Goal: Information Seeking & Learning: Learn about a topic

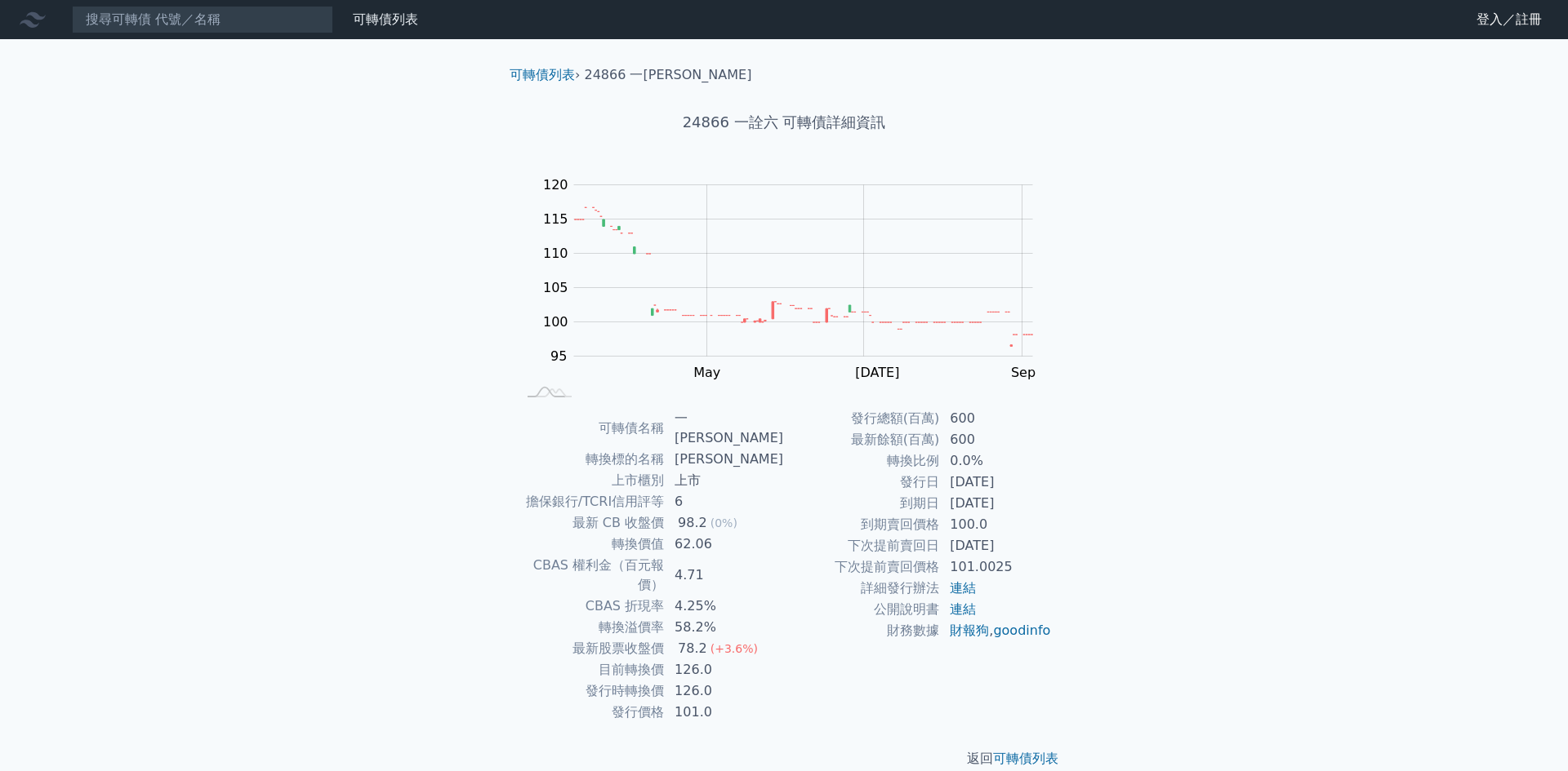
drag, startPoint x: 942, startPoint y: 501, endPoint x: 1012, endPoint y: 501, distance: 70.0
click at [1012, 501] on td "[DATE]" at bounding box center [996, 504] width 112 height 21
click at [961, 507] on td "[DATE]" at bounding box center [996, 504] width 112 height 21
drag, startPoint x: 902, startPoint y: 527, endPoint x: 977, endPoint y: 525, distance: 75.0
click at [976, 525] on tr "到期賣回價格 100.0" at bounding box center [917, 525] width 268 height 21
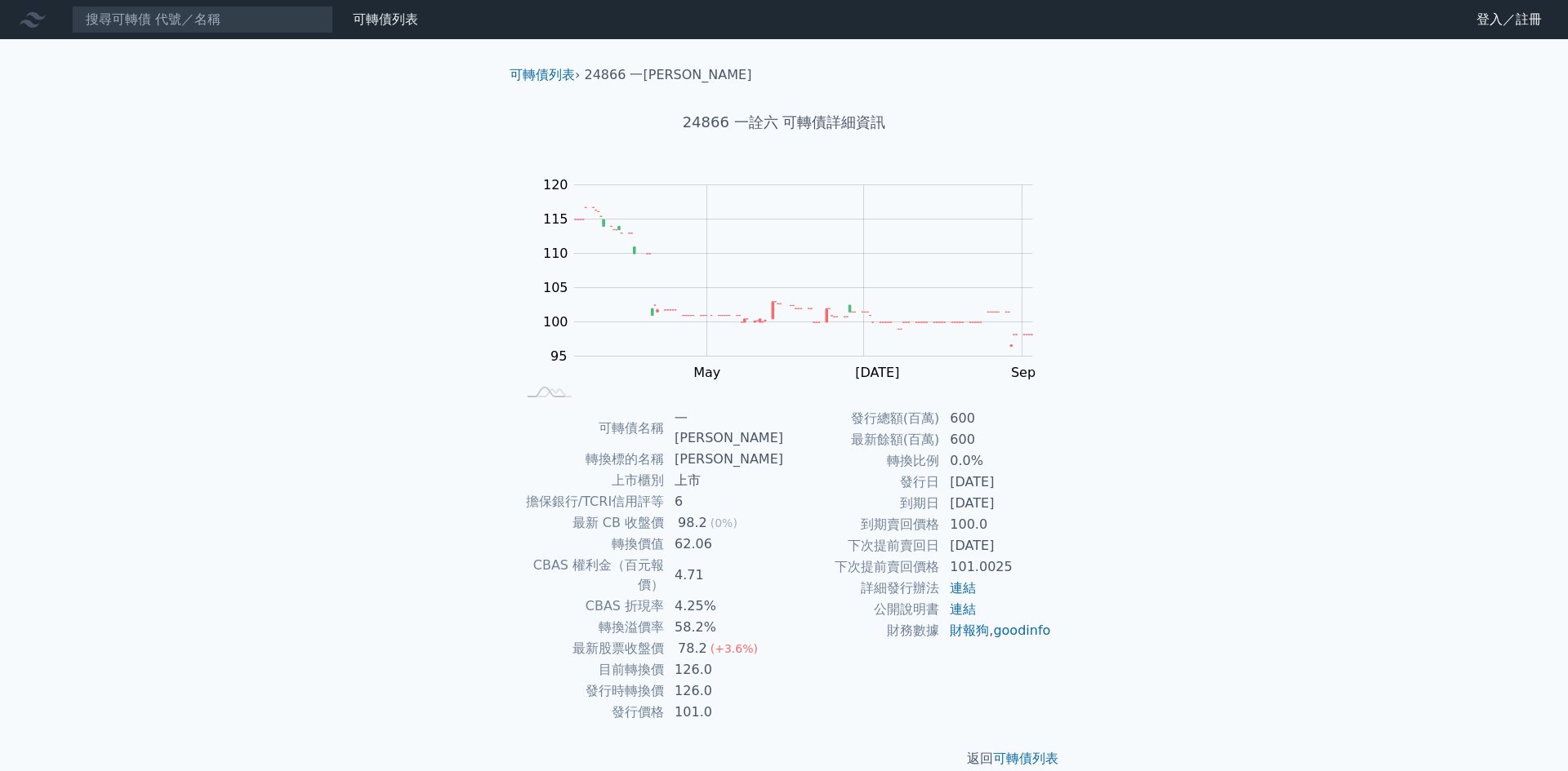
click at [976, 539] on td "[DATE]" at bounding box center [996, 546] width 112 height 21
drag, startPoint x: 883, startPoint y: 549, endPoint x: 999, endPoint y: 549, distance: 116.0
click at [978, 547] on tr "下次提前賣回日 [DATE]" at bounding box center [917, 546] width 268 height 21
click at [1001, 549] on td "[DATE]" at bounding box center [996, 546] width 112 height 21
click at [1017, 549] on td "[DATE]" at bounding box center [996, 546] width 112 height 21
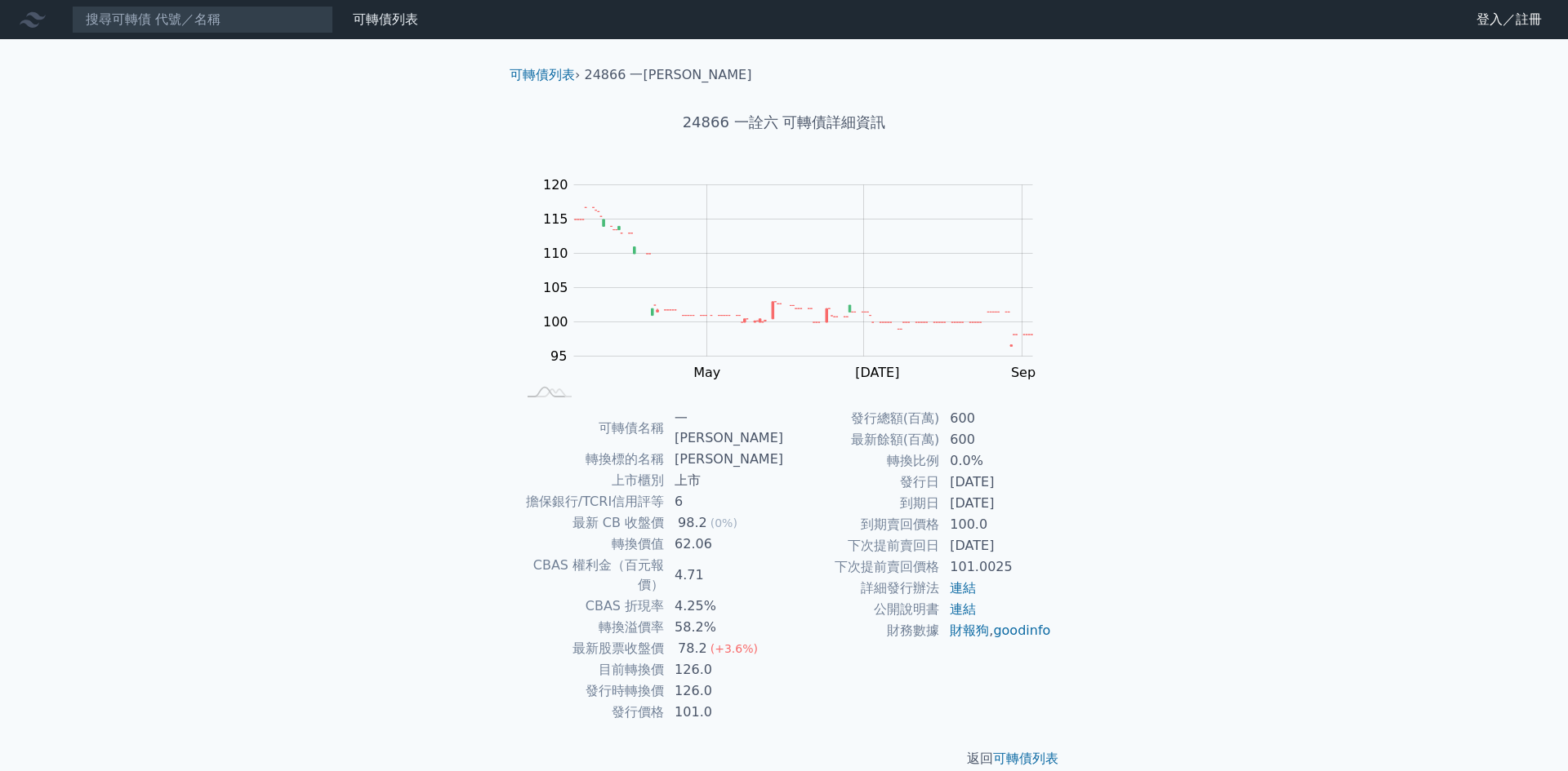
click at [998, 564] on td "101.0025" at bounding box center [996, 568] width 112 height 21
drag, startPoint x: 645, startPoint y: 634, endPoint x: 660, endPoint y: 634, distance: 15.0
click at [659, 660] on td "目前轉換價" at bounding box center [590, 671] width 149 height 21
click at [660, 660] on td "目前轉換價" at bounding box center [590, 671] width 149 height 21
click at [609, 680] on td "發行時轉換價" at bounding box center [590, 691] width 149 height 21
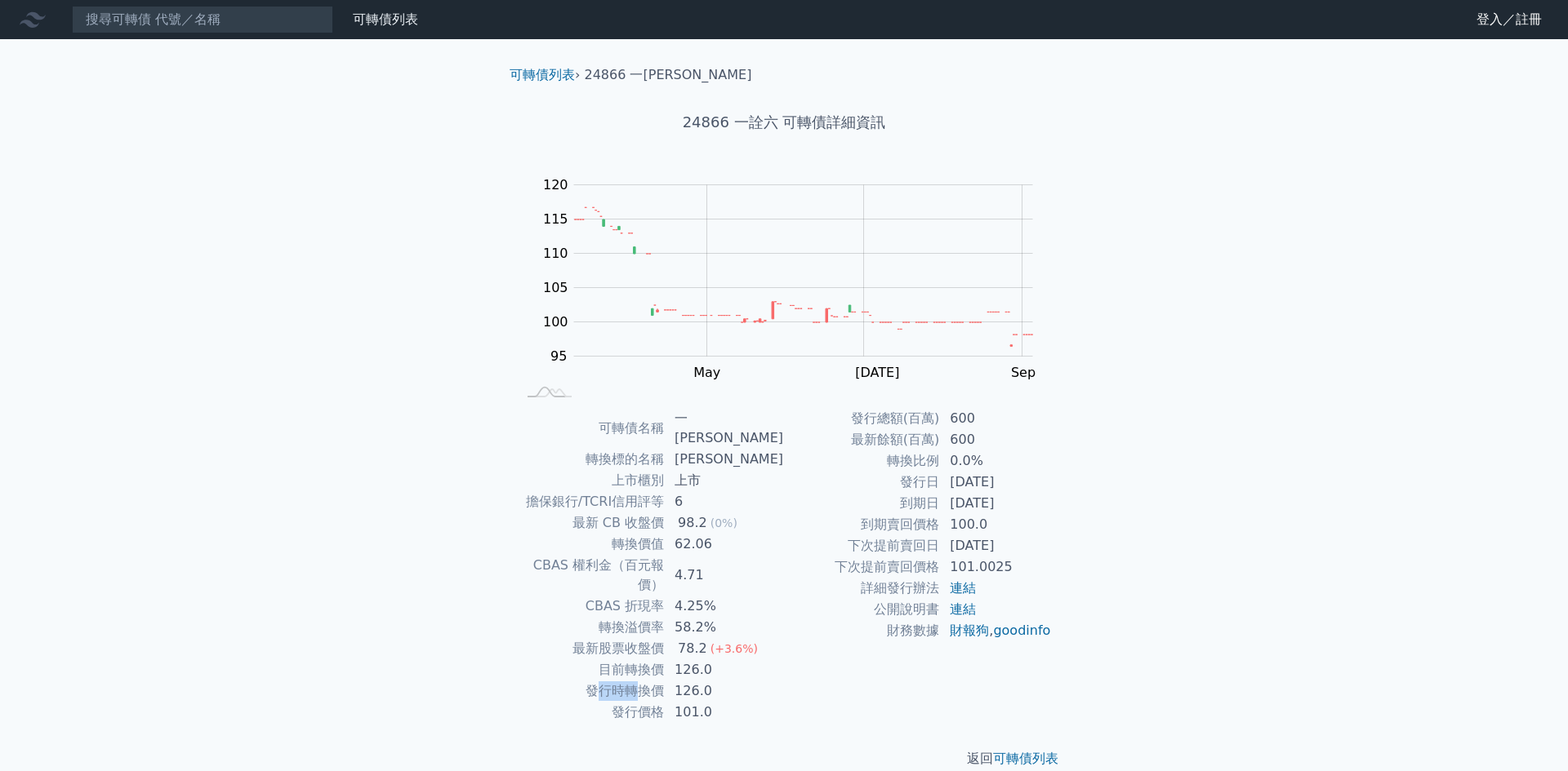
click at [658, 680] on td "發行時轉換價" at bounding box center [590, 691] width 149 height 21
click at [673, 680] on td "126.0" at bounding box center [724, 691] width 119 height 21
click at [1154, 473] on div "可轉債列表 財務數據 可轉債列表 財務數據 登入／註冊 登入／註冊 可轉債列表 › 24866 一詮六 24866 一詮六 可轉債詳細資訊 Zoom Out …" at bounding box center [784, 397] width 1568 height 795
click at [842, 540] on td "下次提前賣回日" at bounding box center [861, 546] width 156 height 21
drag, startPoint x: 913, startPoint y: 545, endPoint x: 1032, endPoint y: 545, distance: 119.0
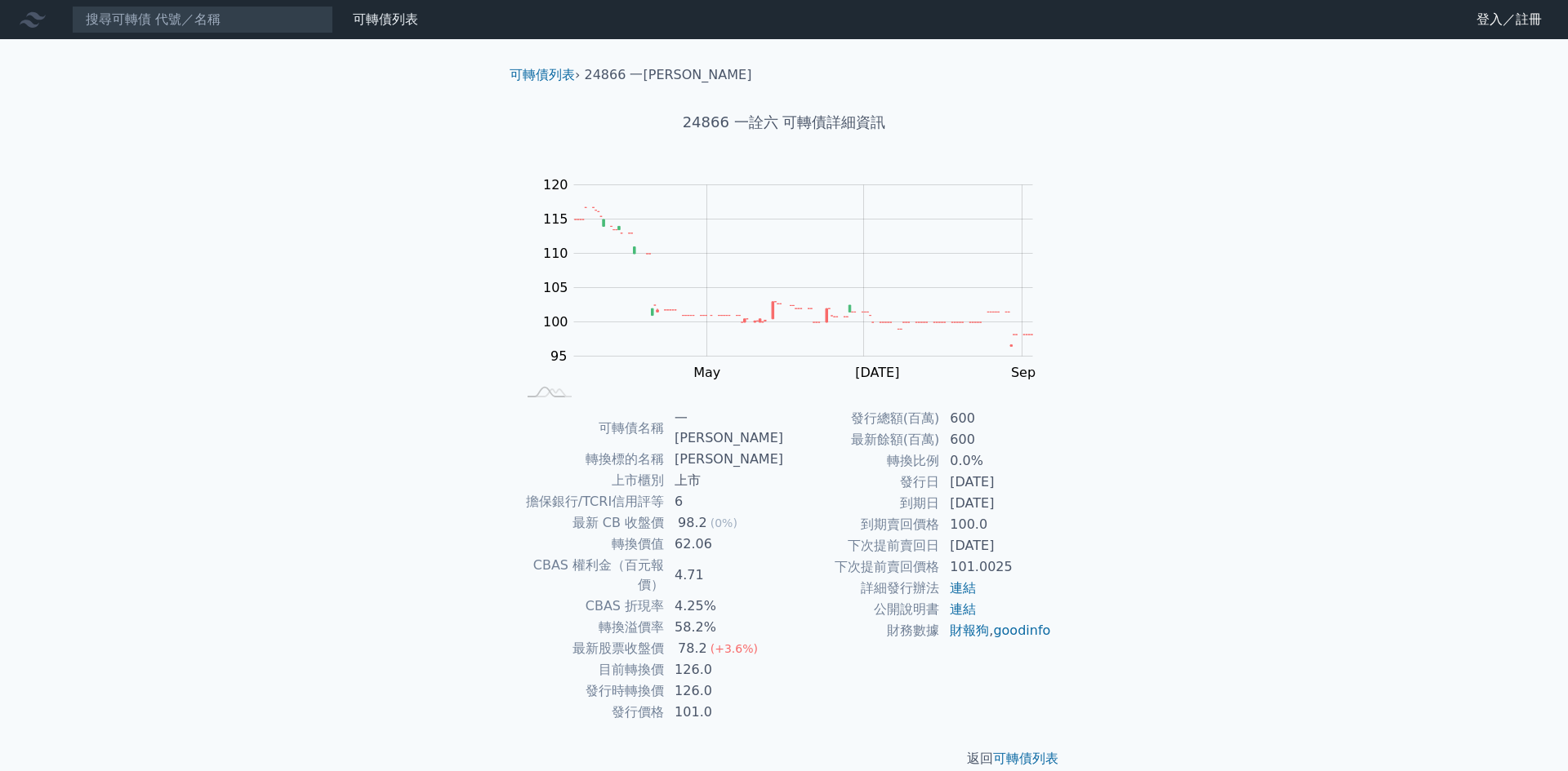
click at [1032, 545] on tr "下次提前賣回日 [DATE]" at bounding box center [917, 546] width 268 height 21
click at [1017, 515] on td "100.0" at bounding box center [996, 525] width 112 height 21
drag, startPoint x: 903, startPoint y: 504, endPoint x: 1018, endPoint y: 498, distance: 115.2
click at [1018, 498] on tr "到期日 [DATE]" at bounding box center [917, 504] width 268 height 21
drag, startPoint x: 856, startPoint y: 561, endPoint x: 1031, endPoint y: 561, distance: 175.0
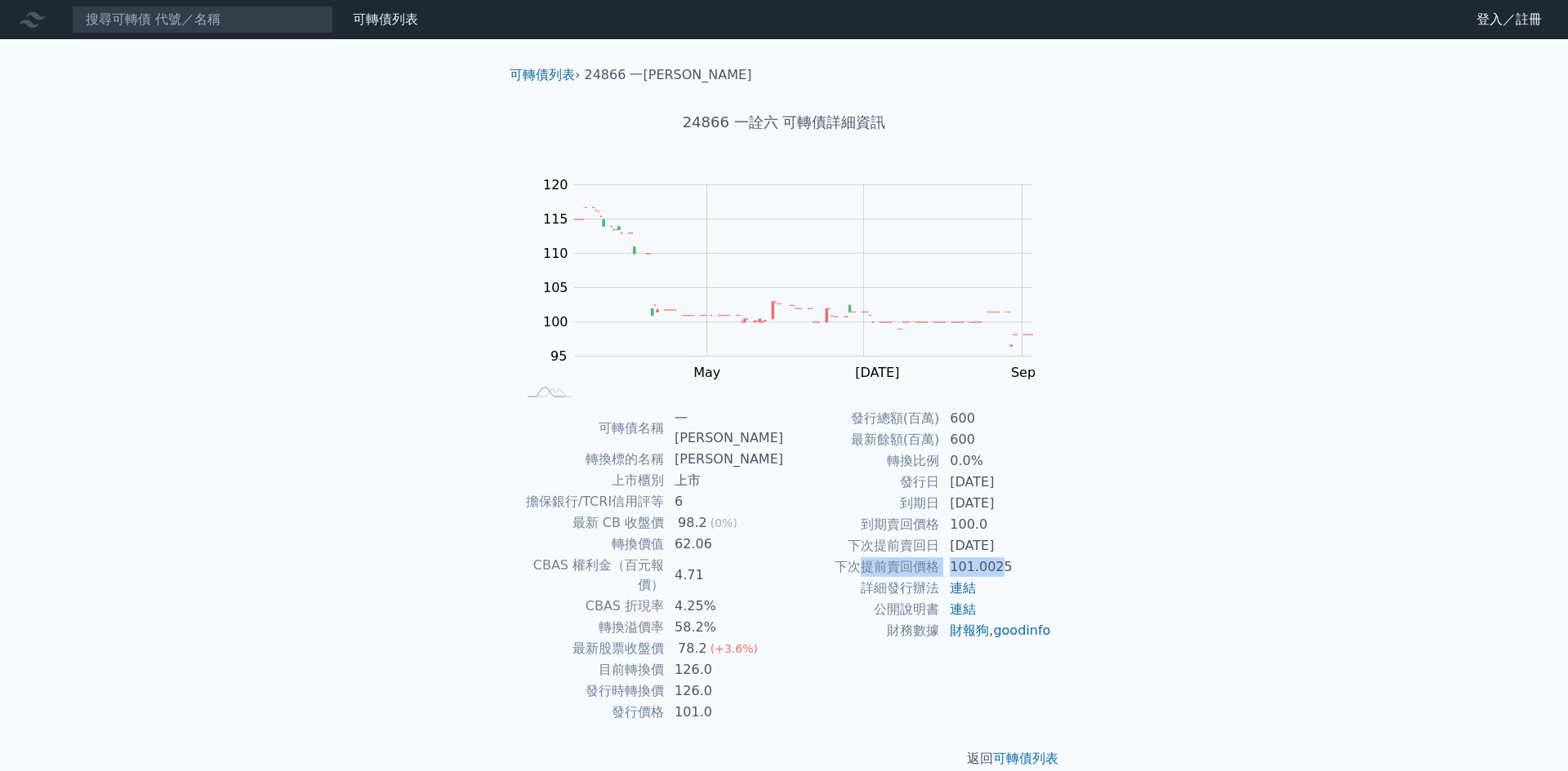
click at [1009, 561] on tr "下次提前賣回價格 101.0025" at bounding box center [917, 568] width 268 height 21
click at [1033, 561] on td "101.0025" at bounding box center [996, 568] width 112 height 21
click at [1045, 561] on td "101.0025" at bounding box center [996, 568] width 112 height 21
